Goal: Information Seeking & Learning: Learn about a topic

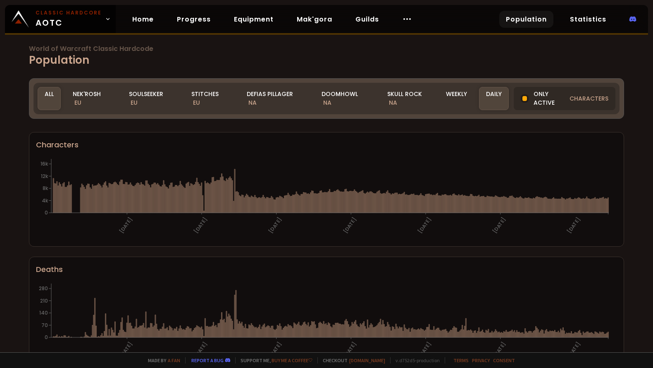
drag, startPoint x: 144, startPoint y: 100, endPoint x: 149, endPoint y: 117, distance: 17.8
click at [144, 100] on div "Soulseeker EU" at bounding box center [150, 98] width 57 height 23
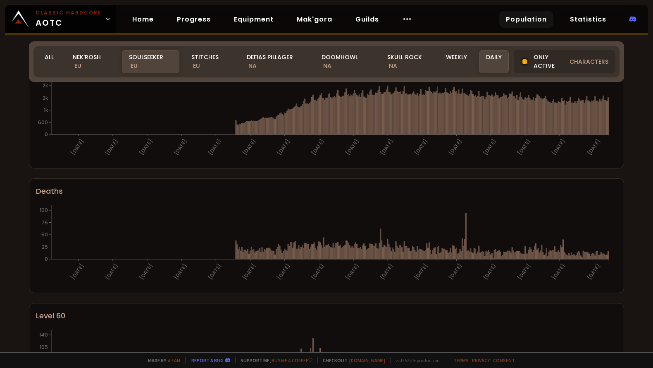
scroll to position [41, 0]
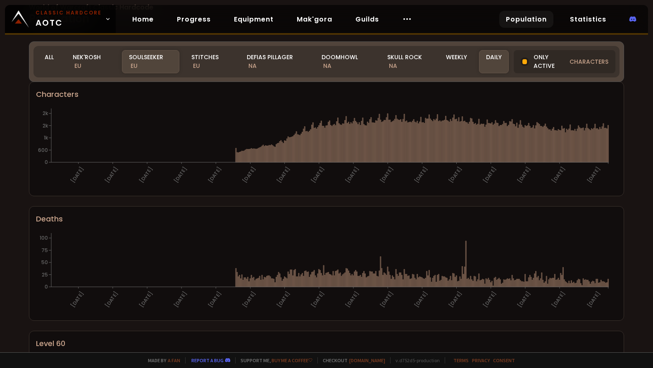
click at [127, 219] on div "Deaths" at bounding box center [326, 218] width 581 height 11
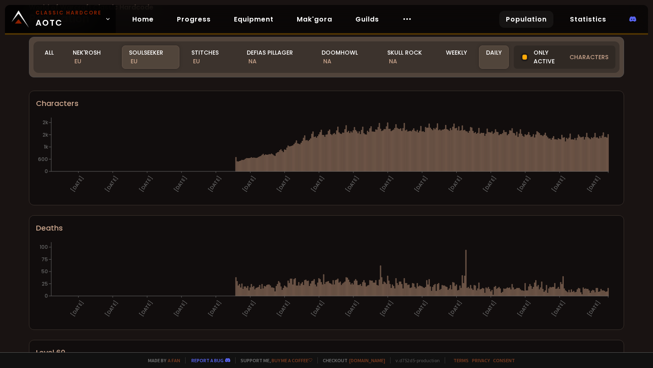
scroll to position [0, 0]
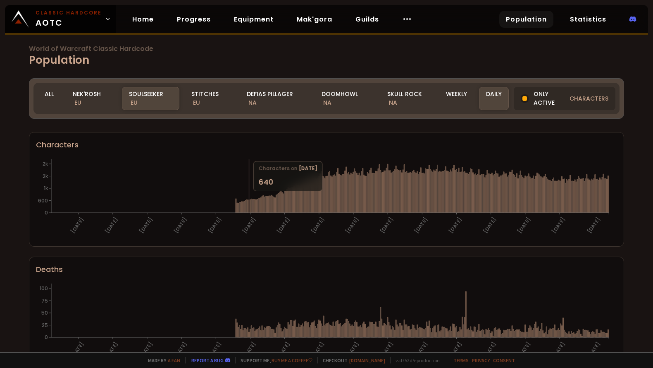
click at [249, 195] on icon "12-07-24 10-08-24 08-09-24 07-10-24 05-11-24 04-12-24 02-01-25 31-01-25 01-03-2…" at bounding box center [323, 198] width 575 height 83
click at [452, 95] on div "Weekly" at bounding box center [456, 98] width 35 height 23
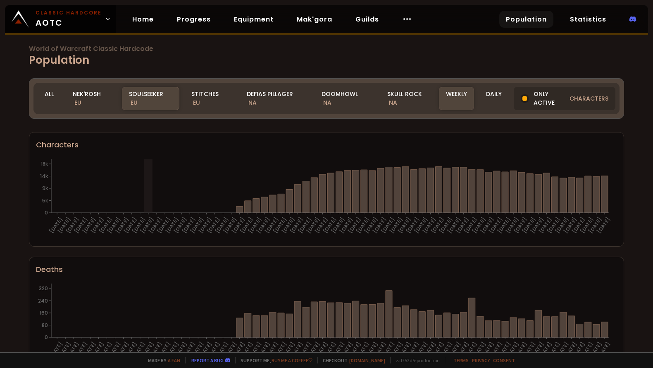
click at [150, 190] on icon "17-06-24 24-06-24 01-07-24 08-07-24 15-07-24 22-07-24 29-07-24 05-08-24 12-08-2…" at bounding box center [323, 198] width 575 height 83
click at [500, 103] on div "Daily" at bounding box center [494, 98] width 30 height 23
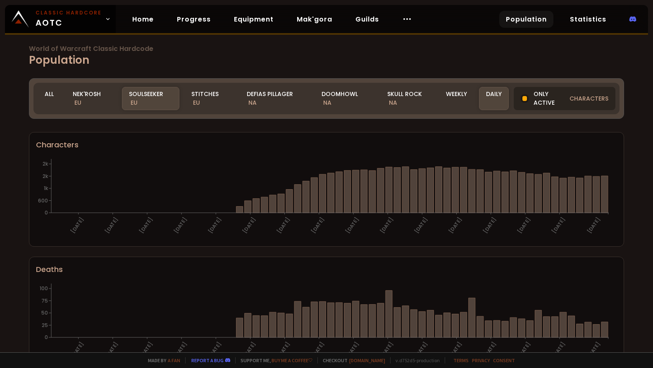
click at [523, 99] on div at bounding box center [525, 98] width 5 height 5
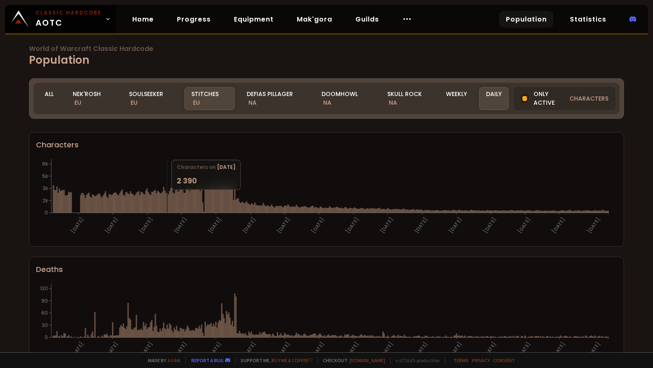
click at [167, 194] on icon at bounding box center [167, 202] width 1 height 19
click at [148, 155] on section "Characters 12-07-24 10-08-24 08-09-24 07-10-24 05-11-24 04-12-24 02-01-25 31-01…" at bounding box center [327, 189] width 596 height 115
click at [403, 100] on div "Skull Rock NA" at bounding box center [409, 98] width 59 height 23
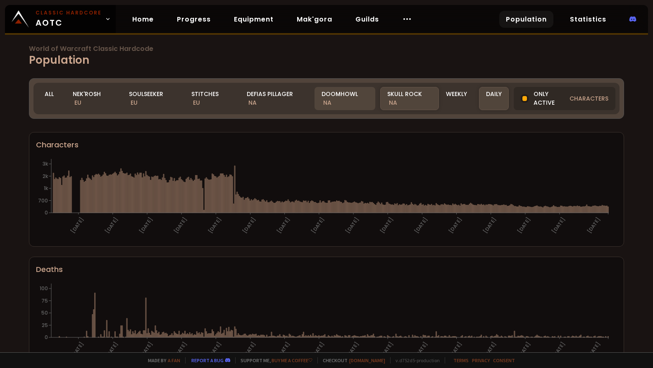
click at [327, 103] on span "NA" at bounding box center [327, 102] width 8 height 8
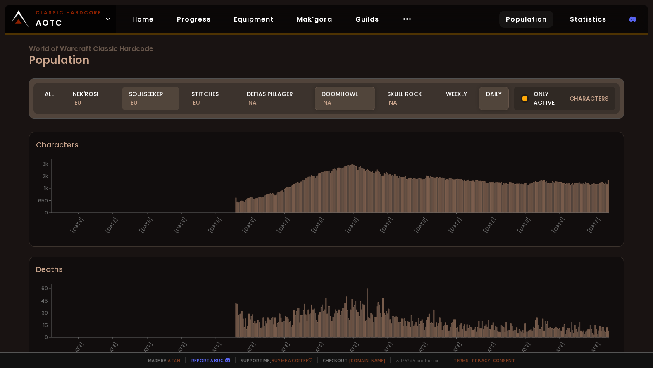
click at [170, 102] on div "Soulseeker EU" at bounding box center [150, 98] width 57 height 23
